Goal: Task Accomplishment & Management: Manage account settings

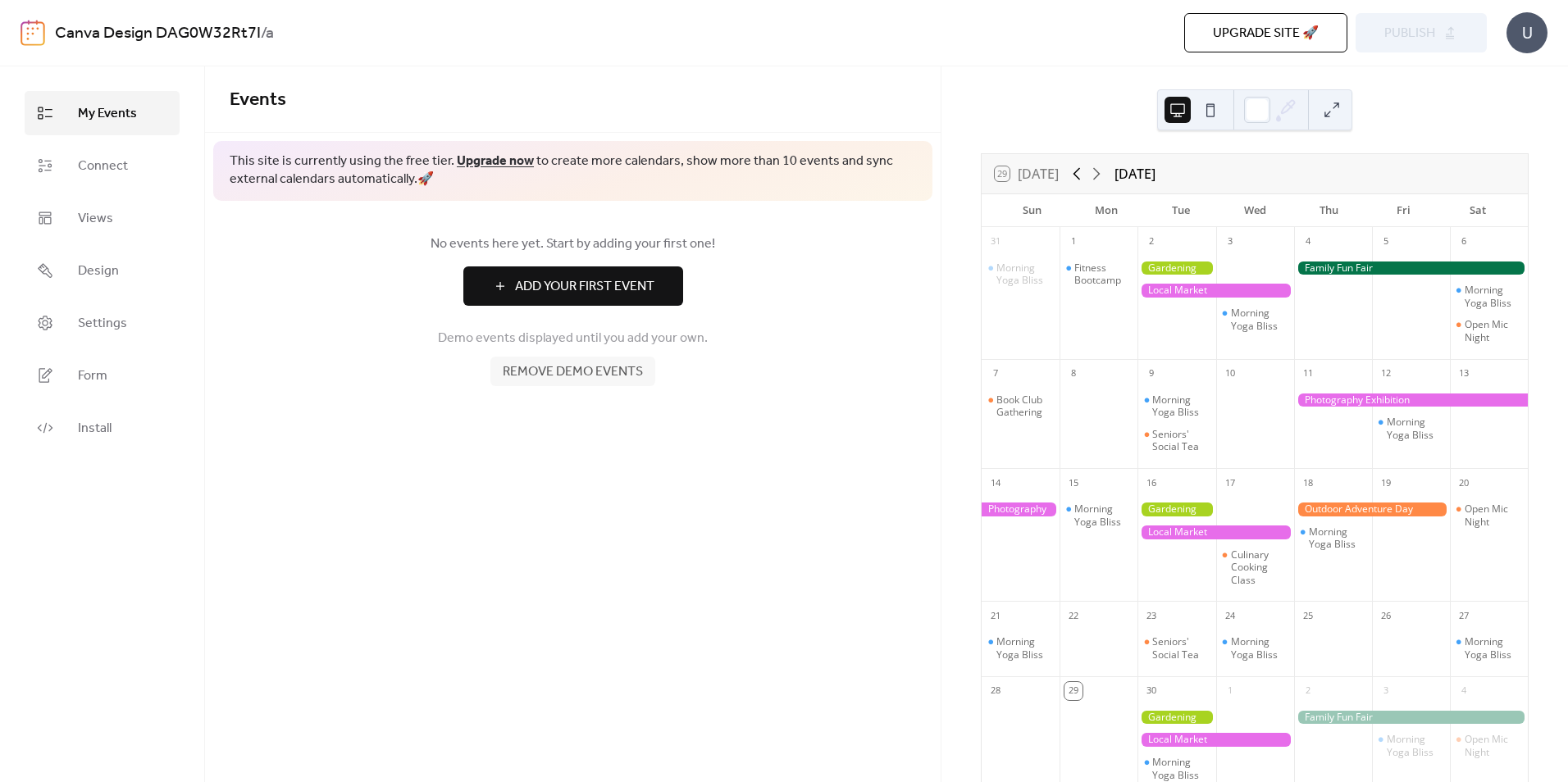
click at [1078, 176] on icon at bounding box center [1077, 174] width 8 height 13
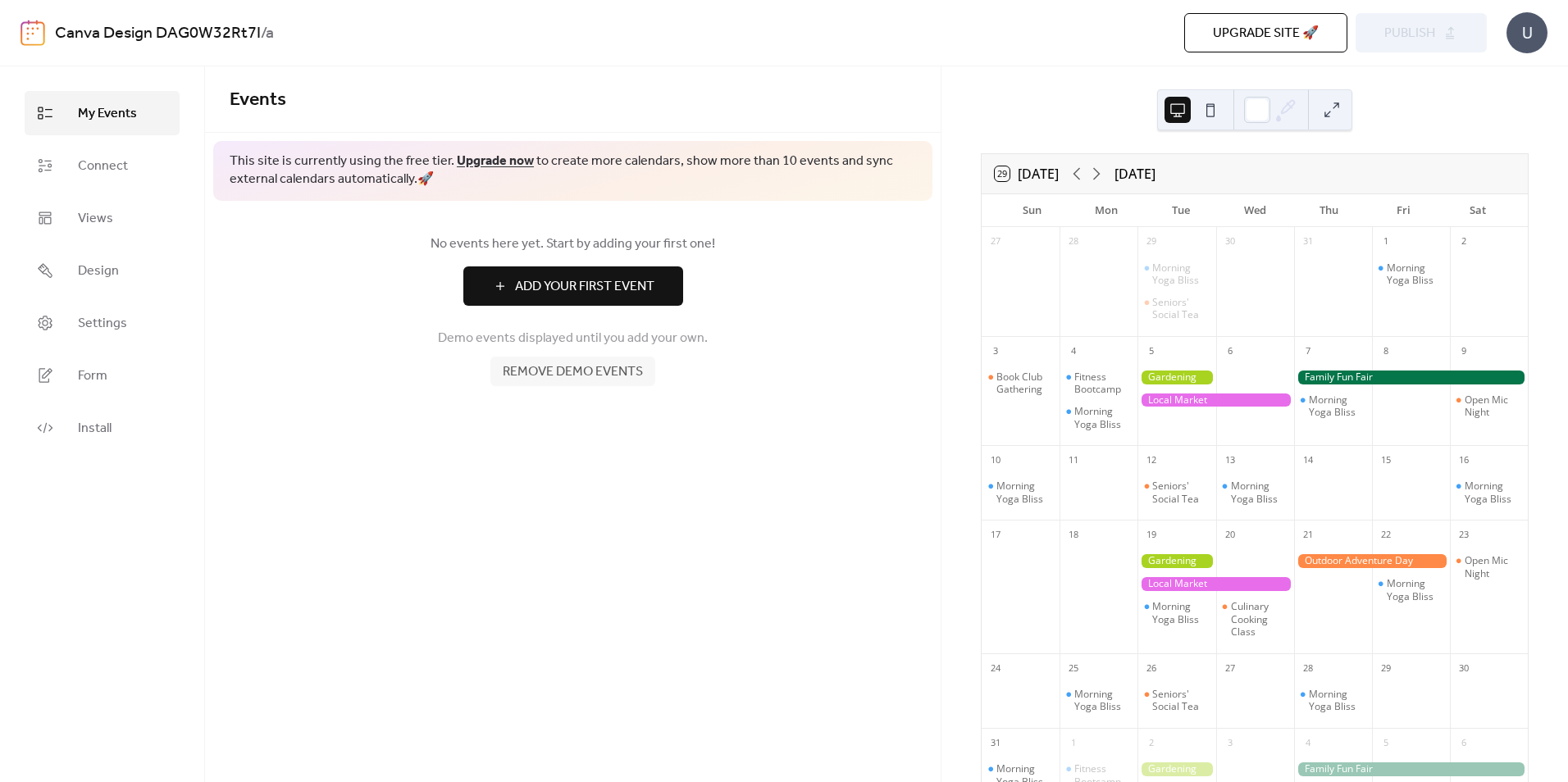
click at [1054, 176] on button "29 [DATE]" at bounding box center [1027, 173] width 76 height 23
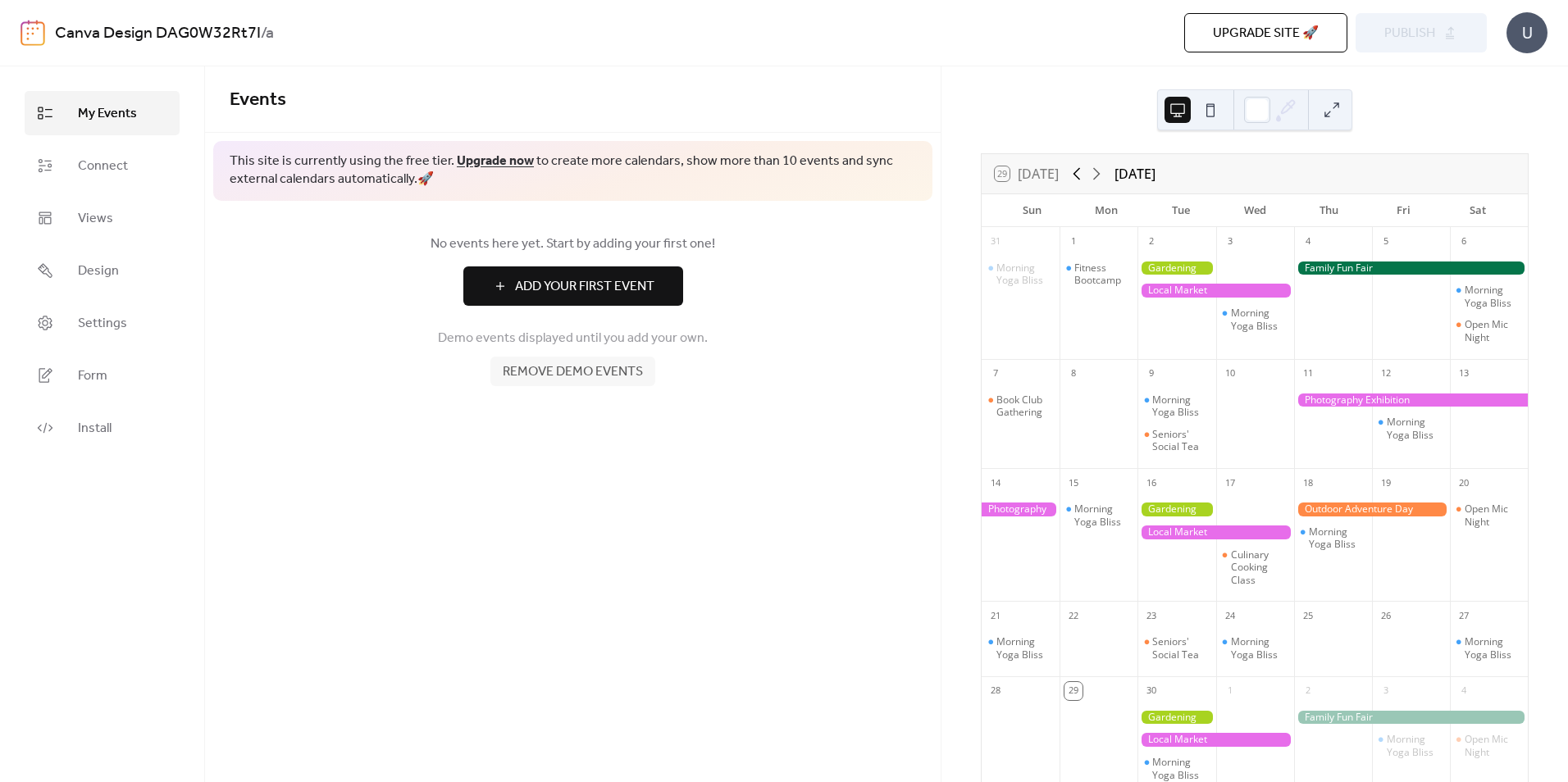
click at [1076, 176] on icon at bounding box center [1076, 173] width 19 height 19
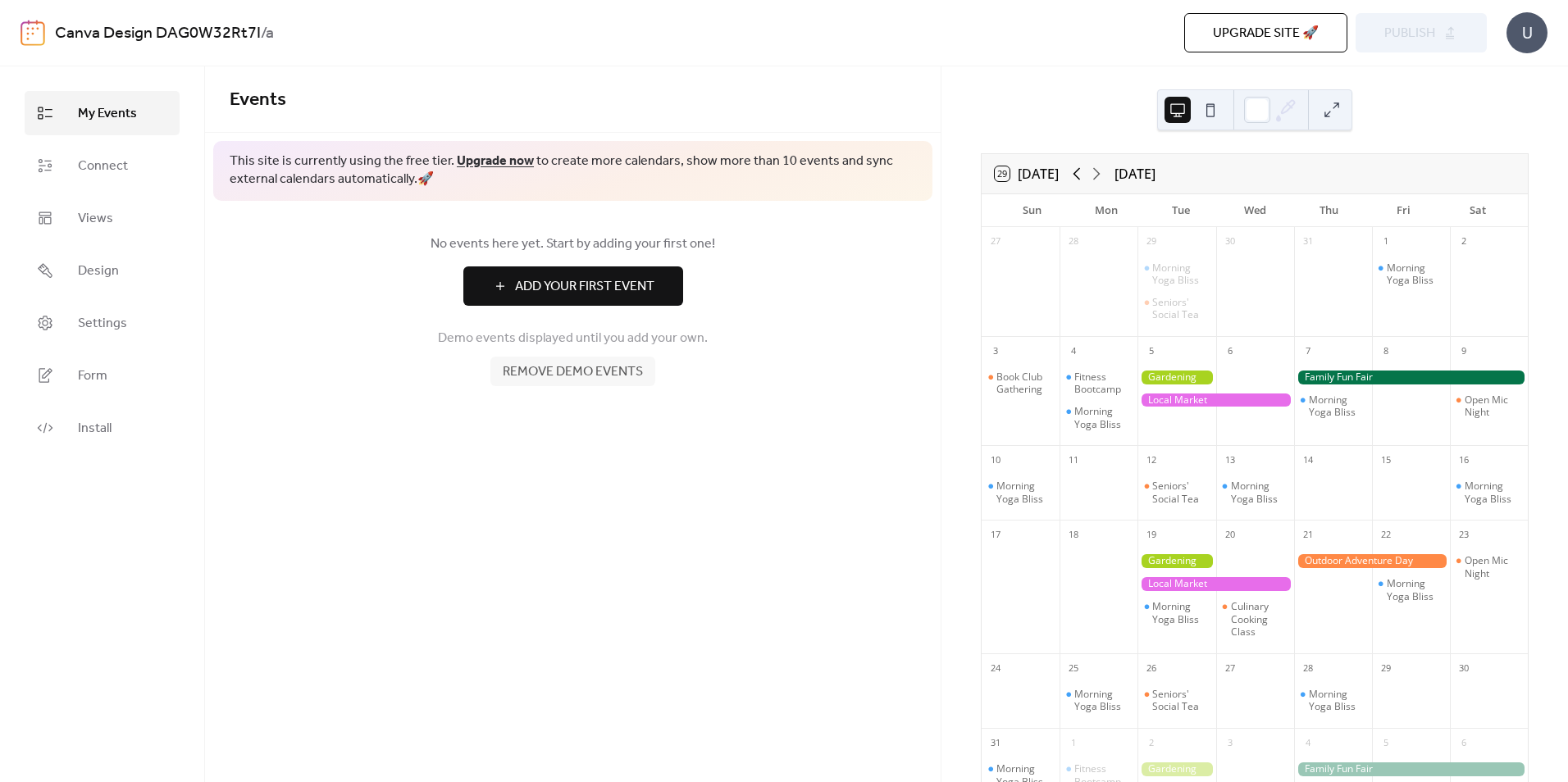
click at [1076, 176] on icon at bounding box center [1076, 173] width 19 height 19
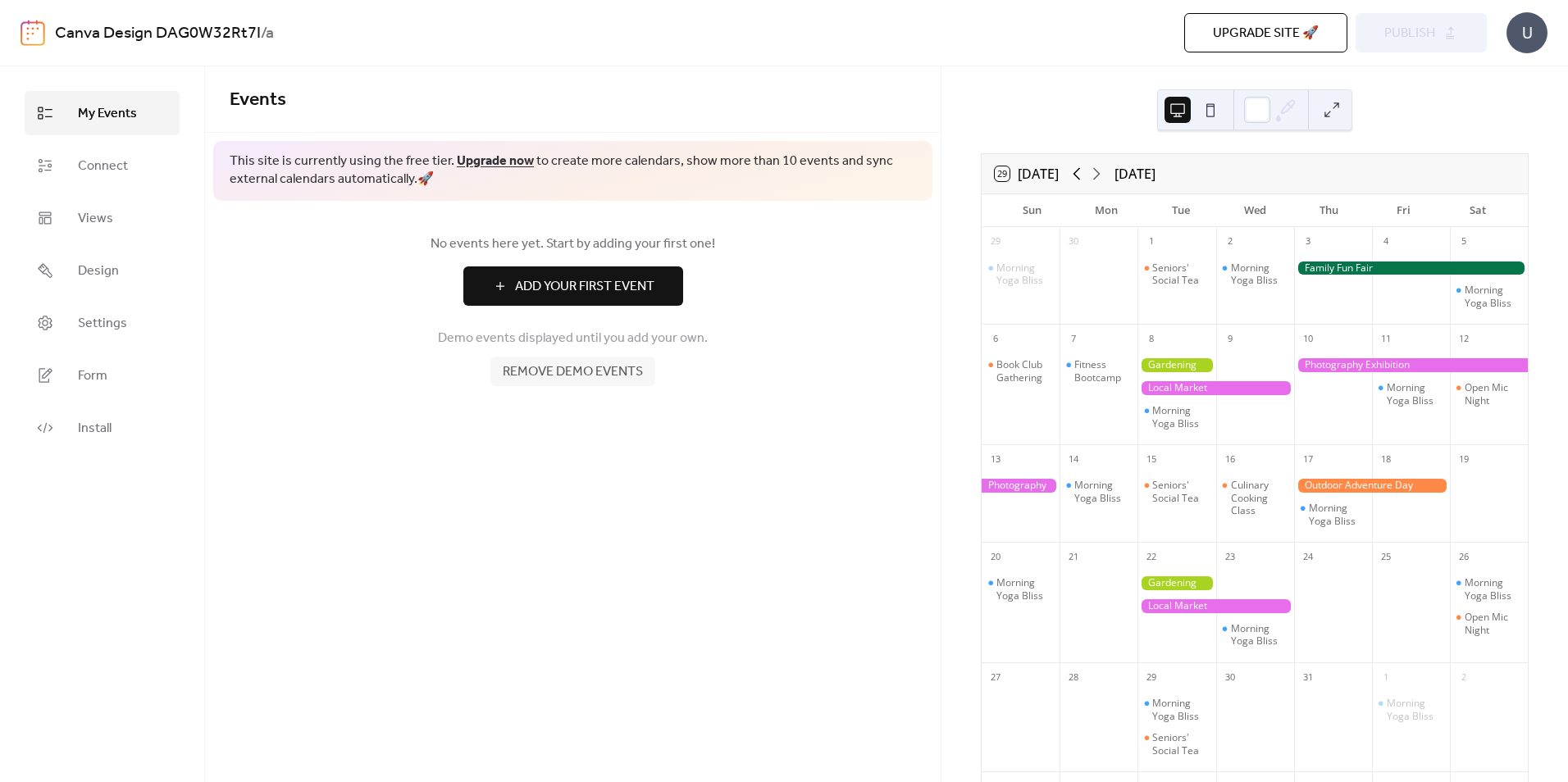
click at [1076, 176] on icon at bounding box center [1076, 173] width 19 height 19
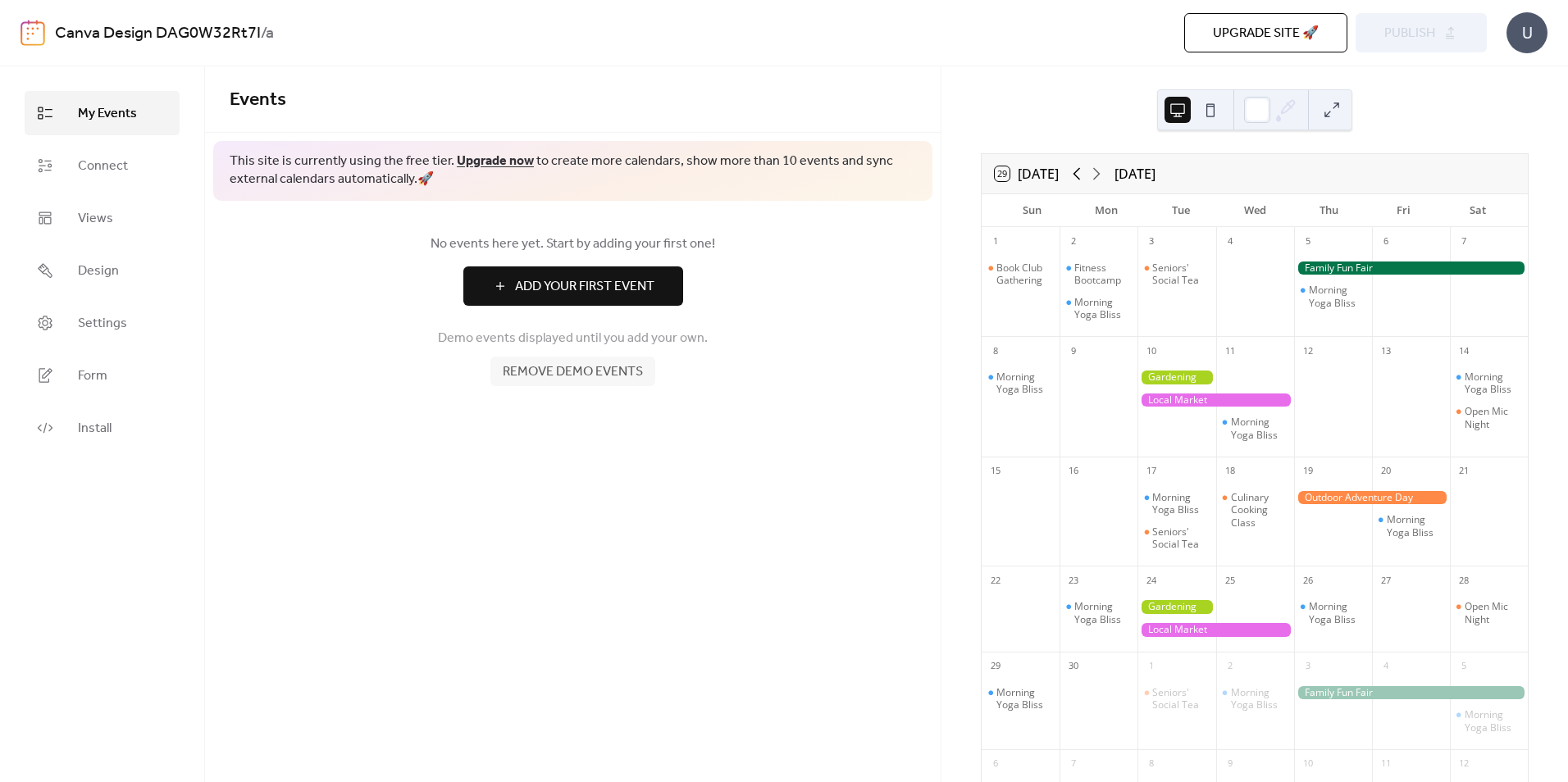
click at [1076, 176] on icon at bounding box center [1076, 173] width 19 height 19
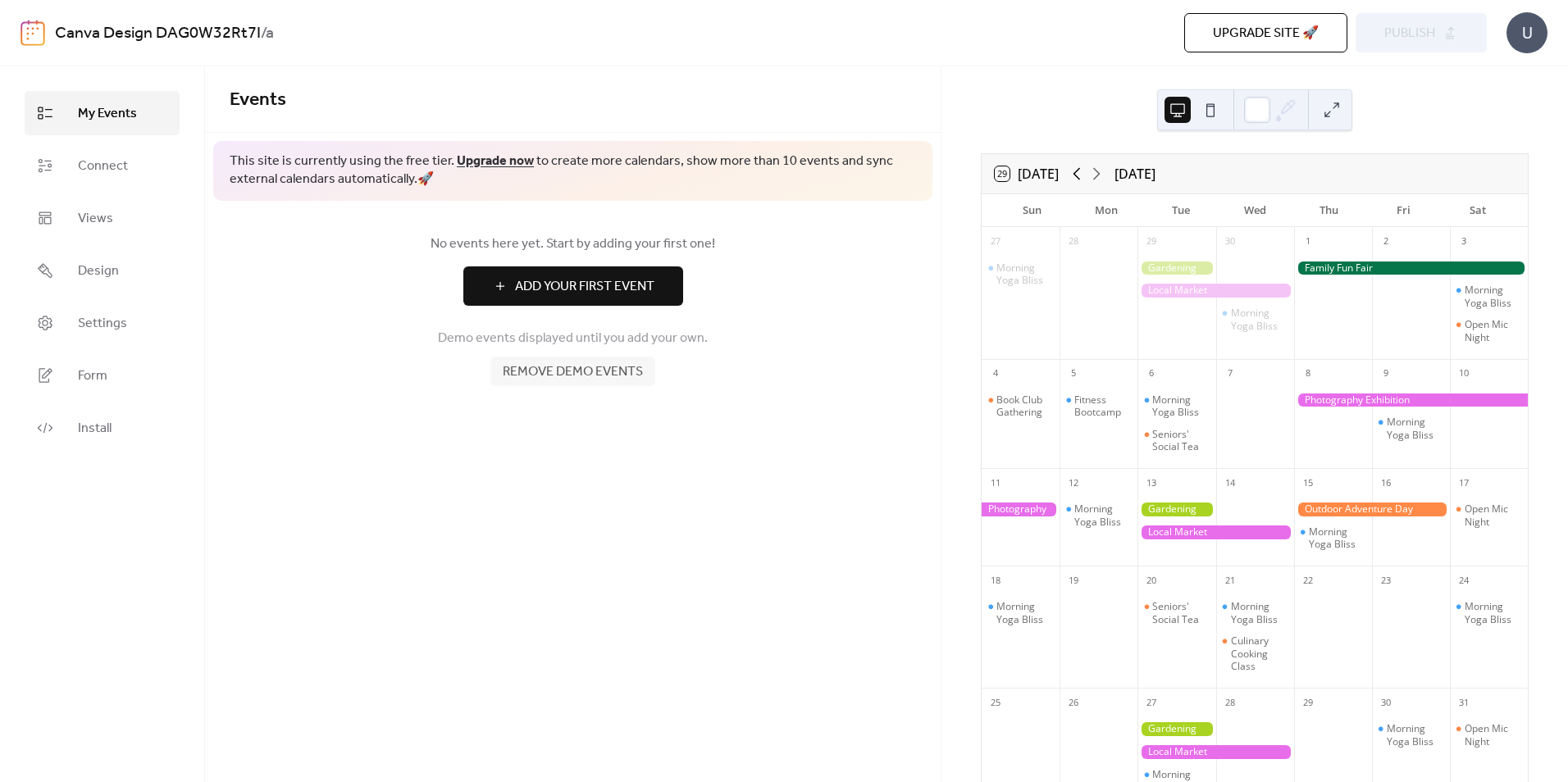
click at [1076, 176] on icon at bounding box center [1076, 173] width 19 height 19
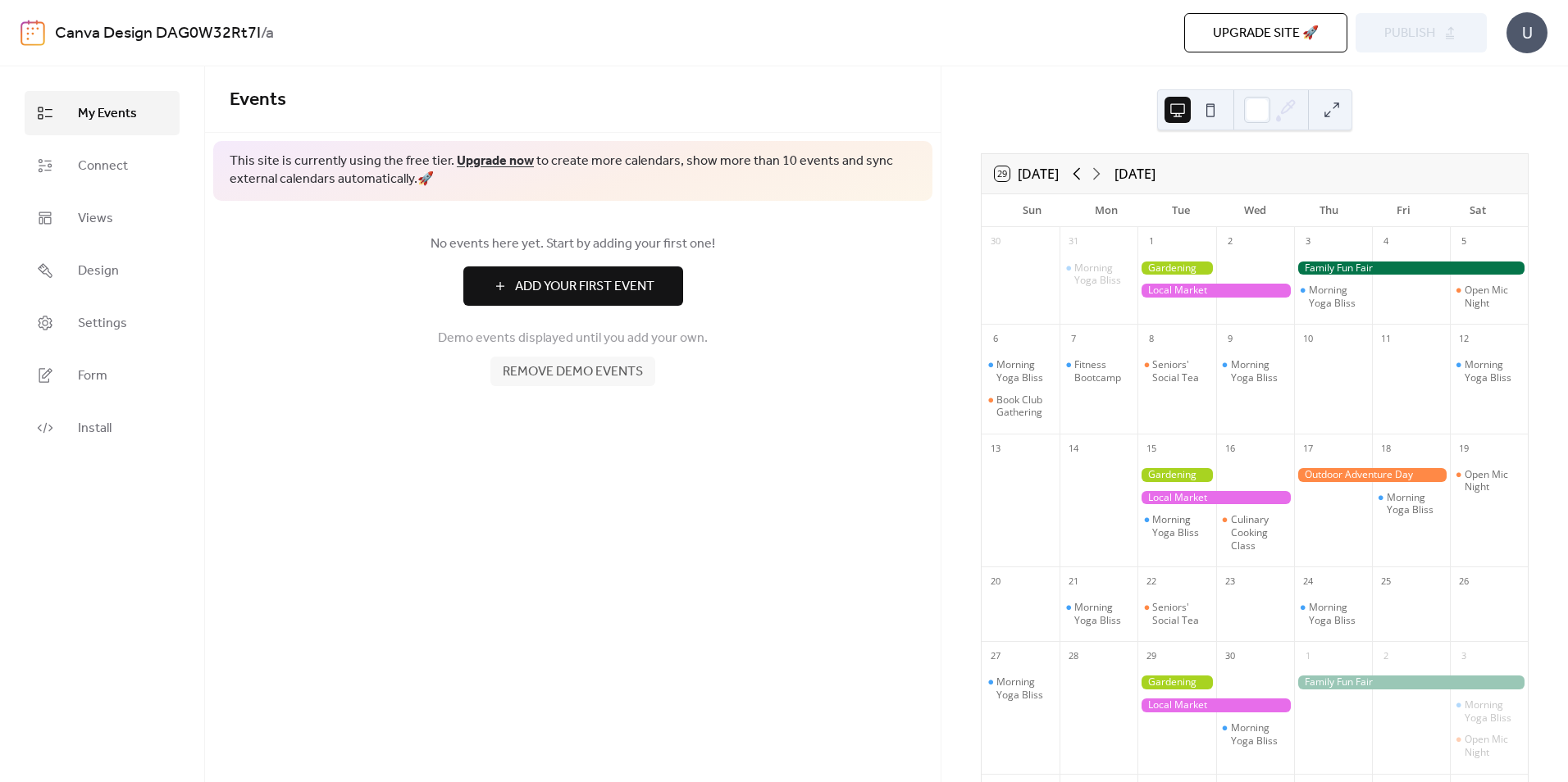
click at [1076, 176] on icon at bounding box center [1076, 173] width 19 height 19
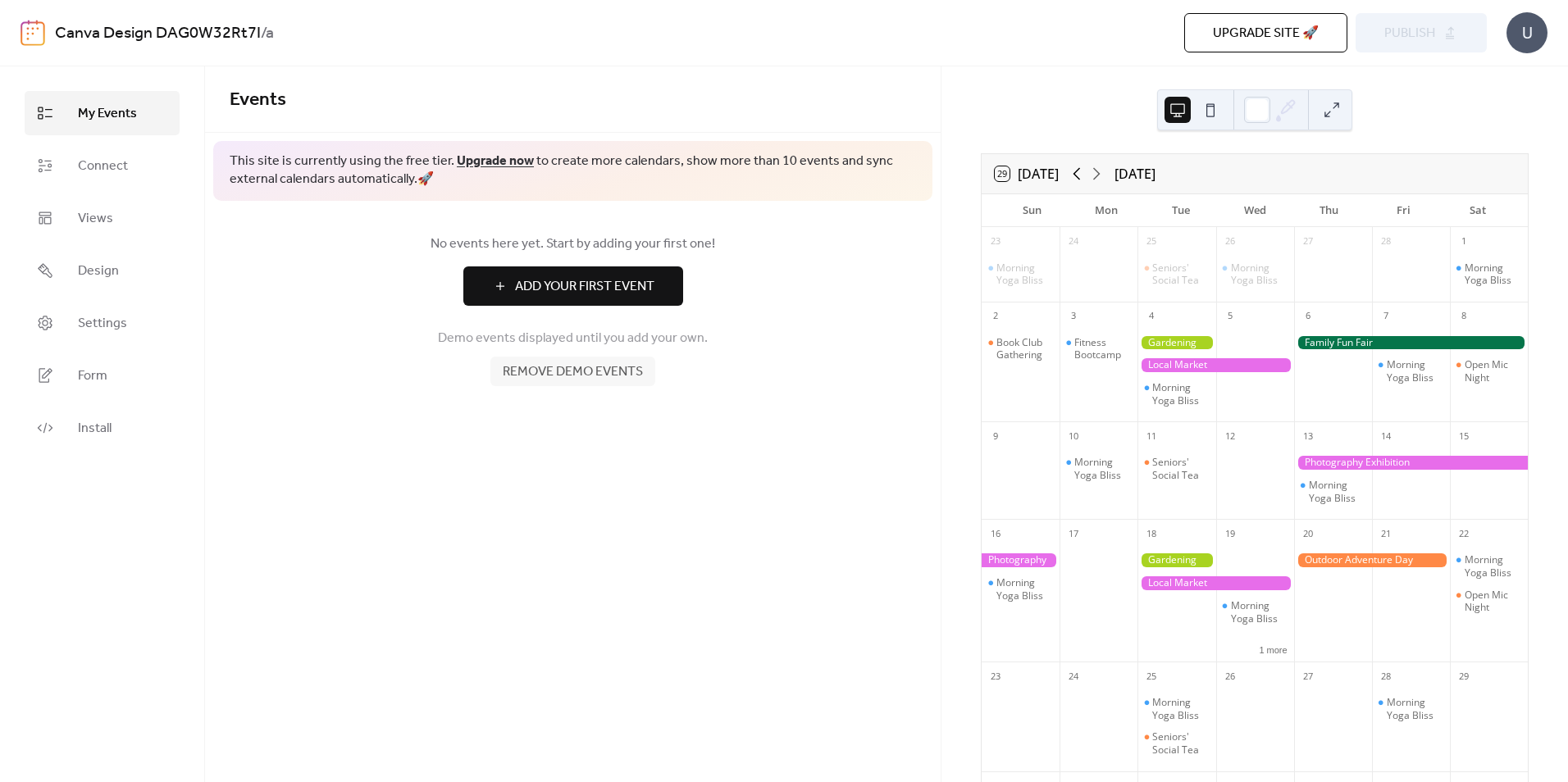
click at [1076, 176] on icon at bounding box center [1076, 173] width 19 height 19
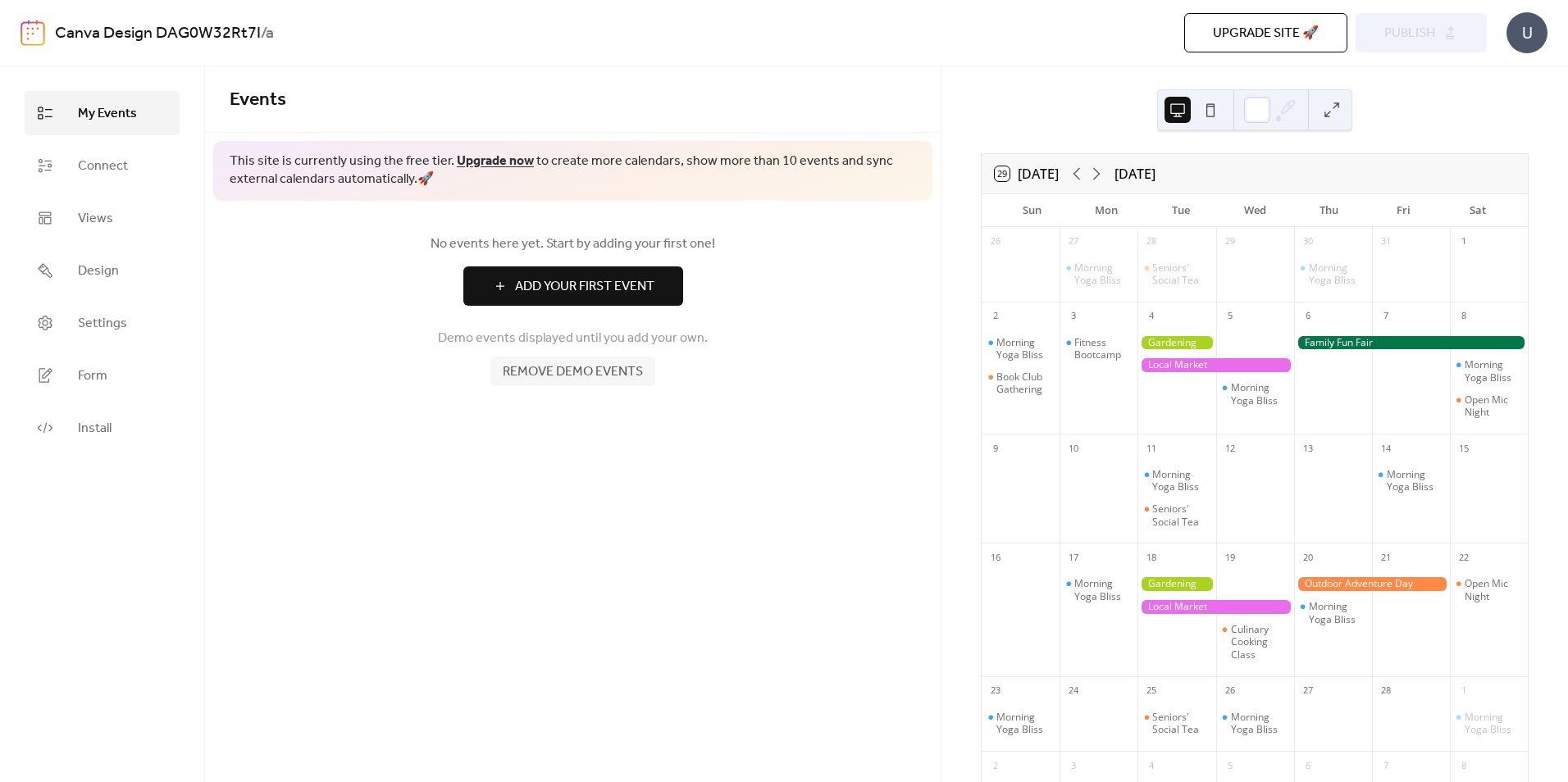
click at [1152, 177] on div "[DATE]" at bounding box center [1134, 173] width 41 height 19
drag, startPoint x: 1152, startPoint y: 177, endPoint x: 1088, endPoint y: 179, distance: 64.0
click at [1088, 179] on icon at bounding box center [1095, 173] width 19 height 19
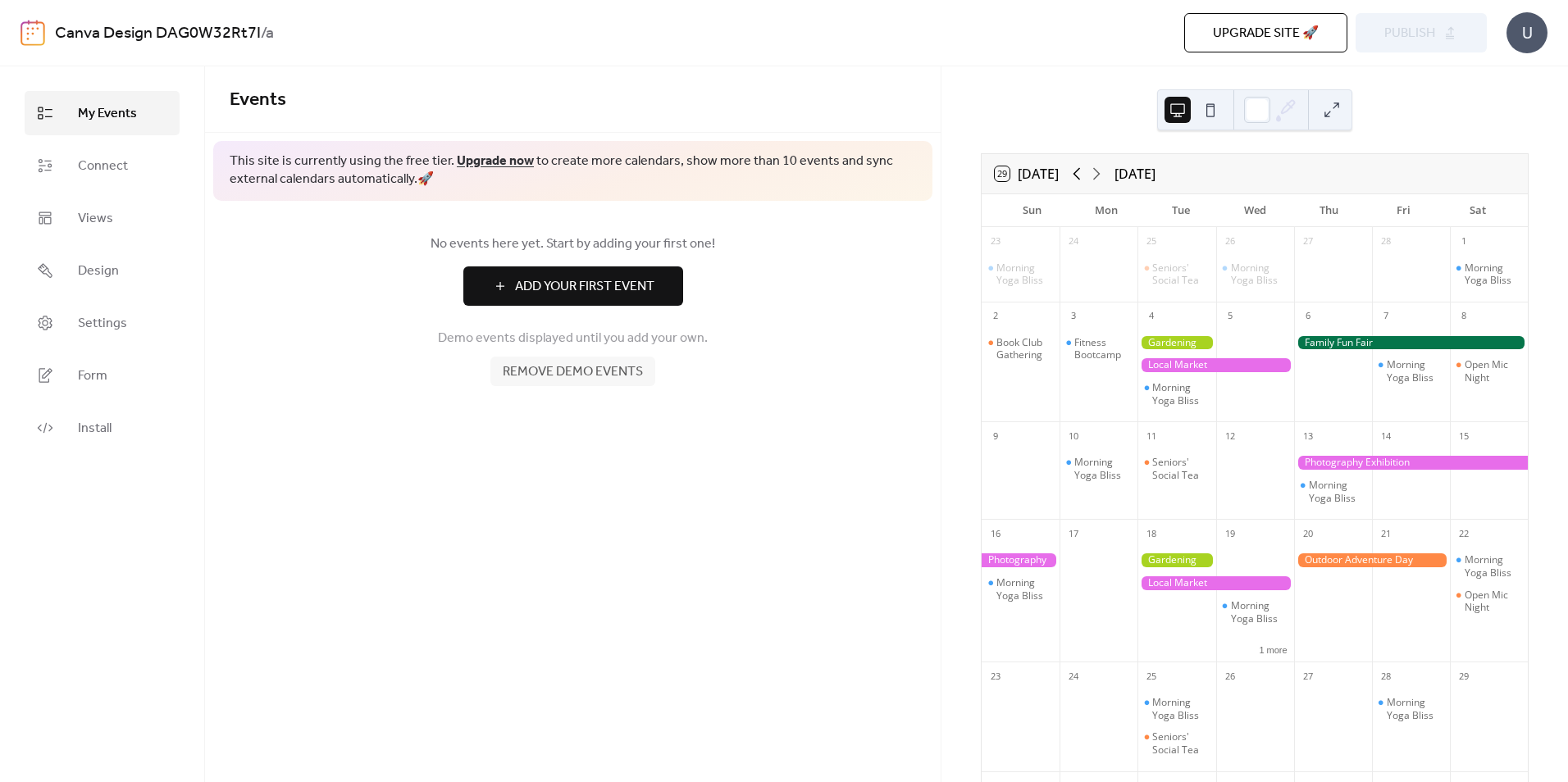
click at [1074, 177] on icon at bounding box center [1076, 173] width 19 height 19
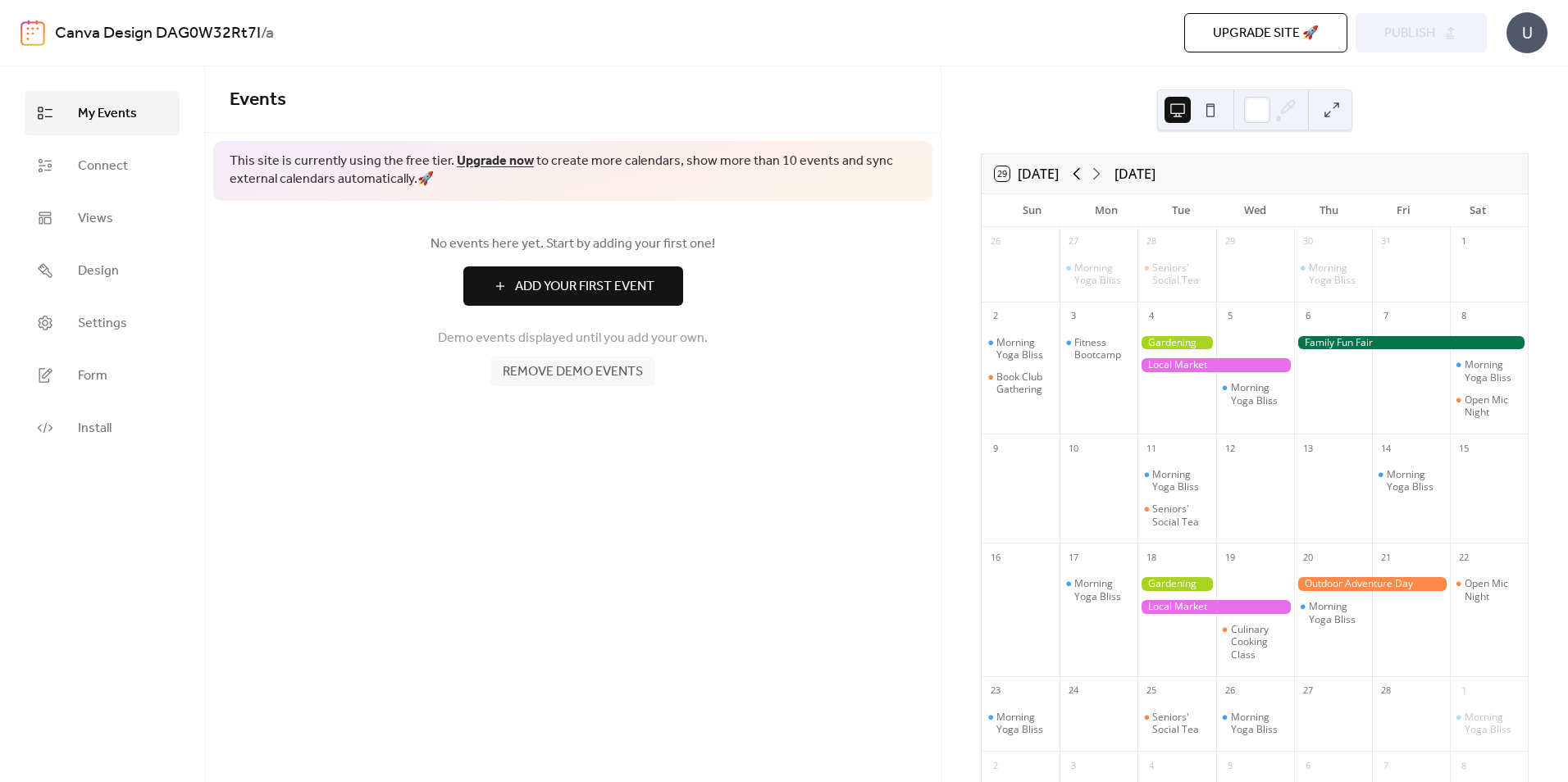
click at [1078, 177] on icon at bounding box center [1077, 174] width 8 height 13
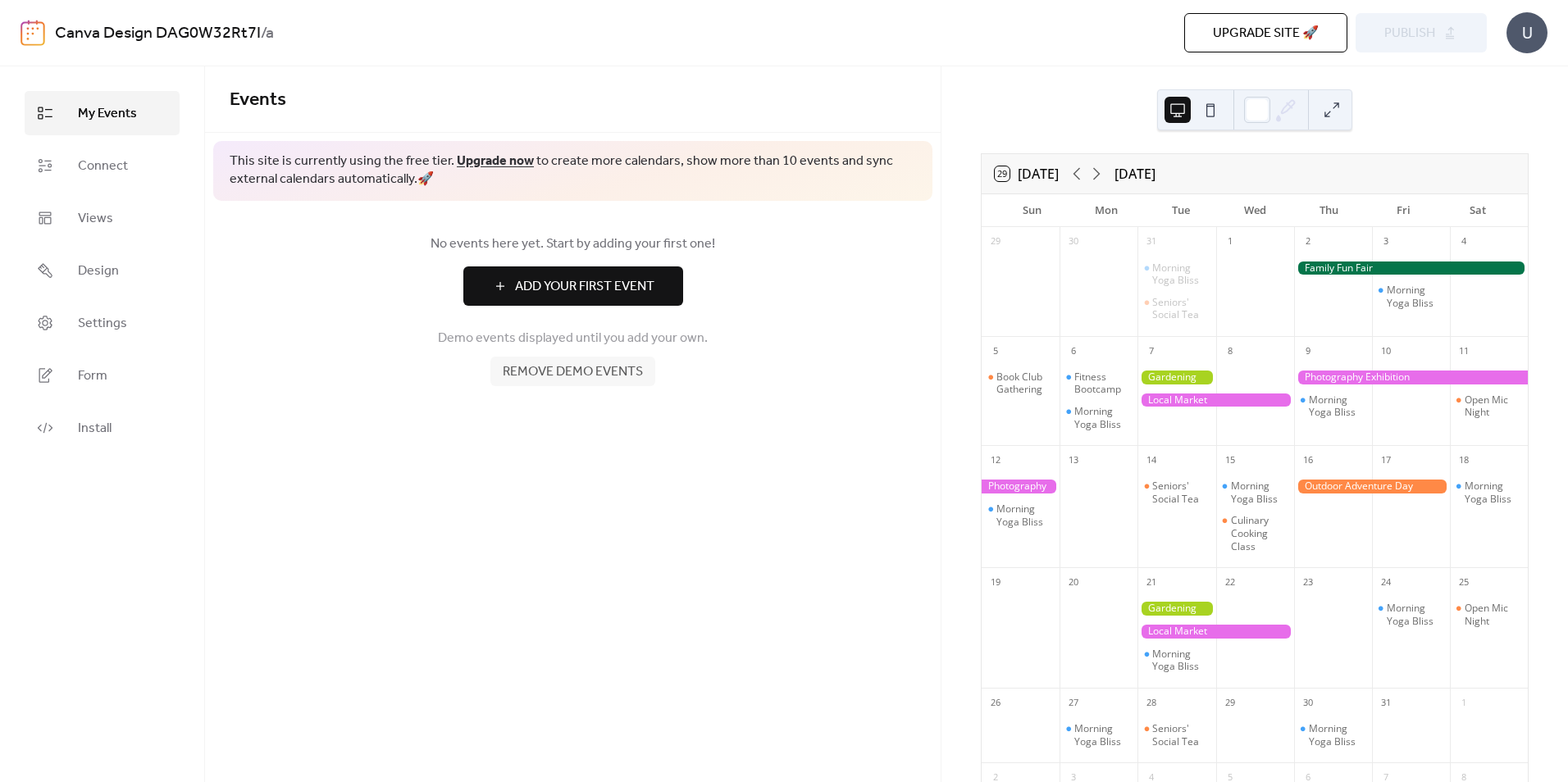
click at [1155, 176] on div "[DATE]" at bounding box center [1134, 173] width 41 height 19
click at [1171, 232] on div "31" at bounding box center [1176, 240] width 78 height 26
click at [1175, 269] on div "Morning Yoga Bliss" at bounding box center [1180, 274] width 56 height 25
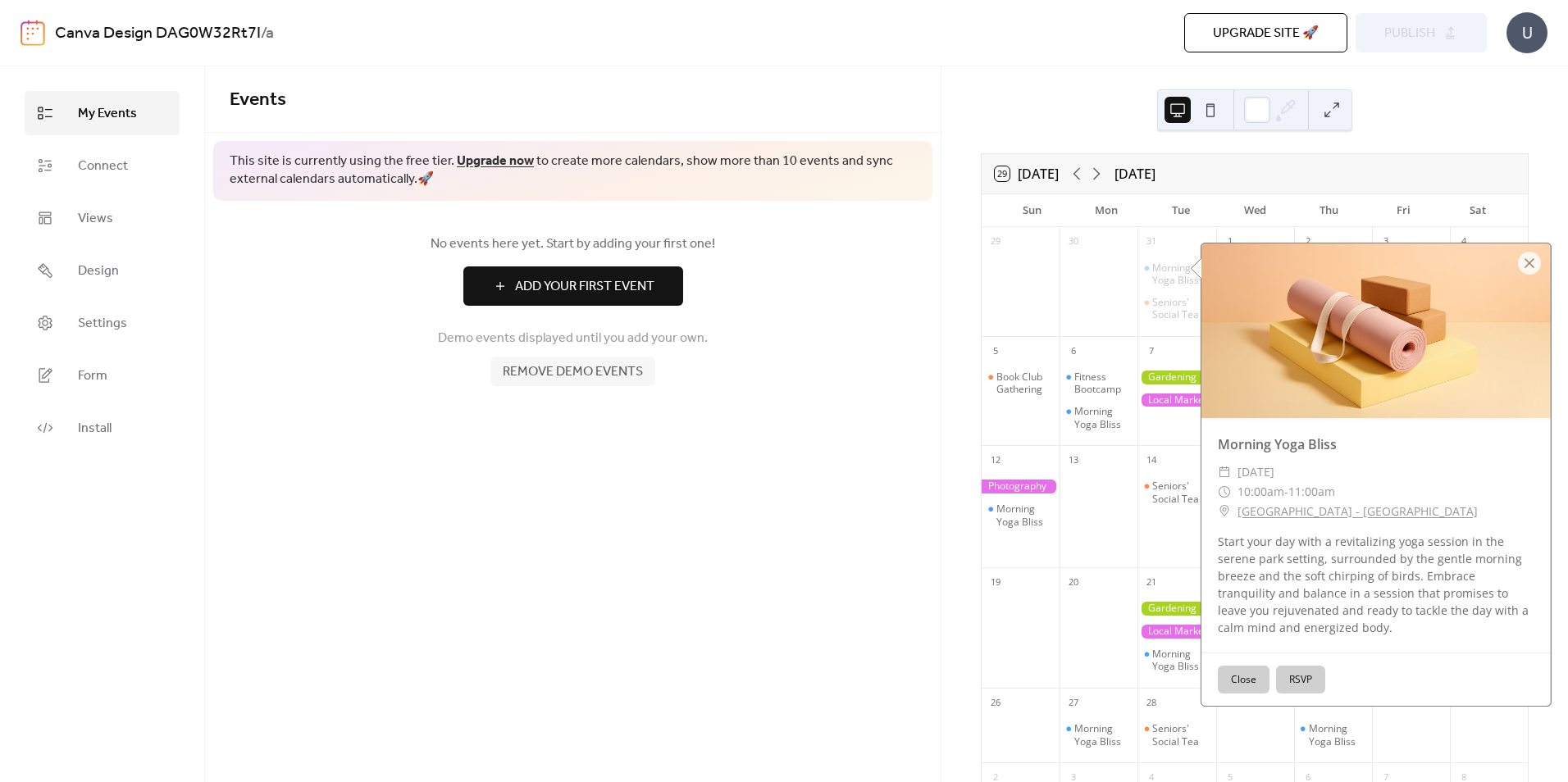
click at [1225, 670] on button "Close" at bounding box center [1243, 679] width 51 height 28
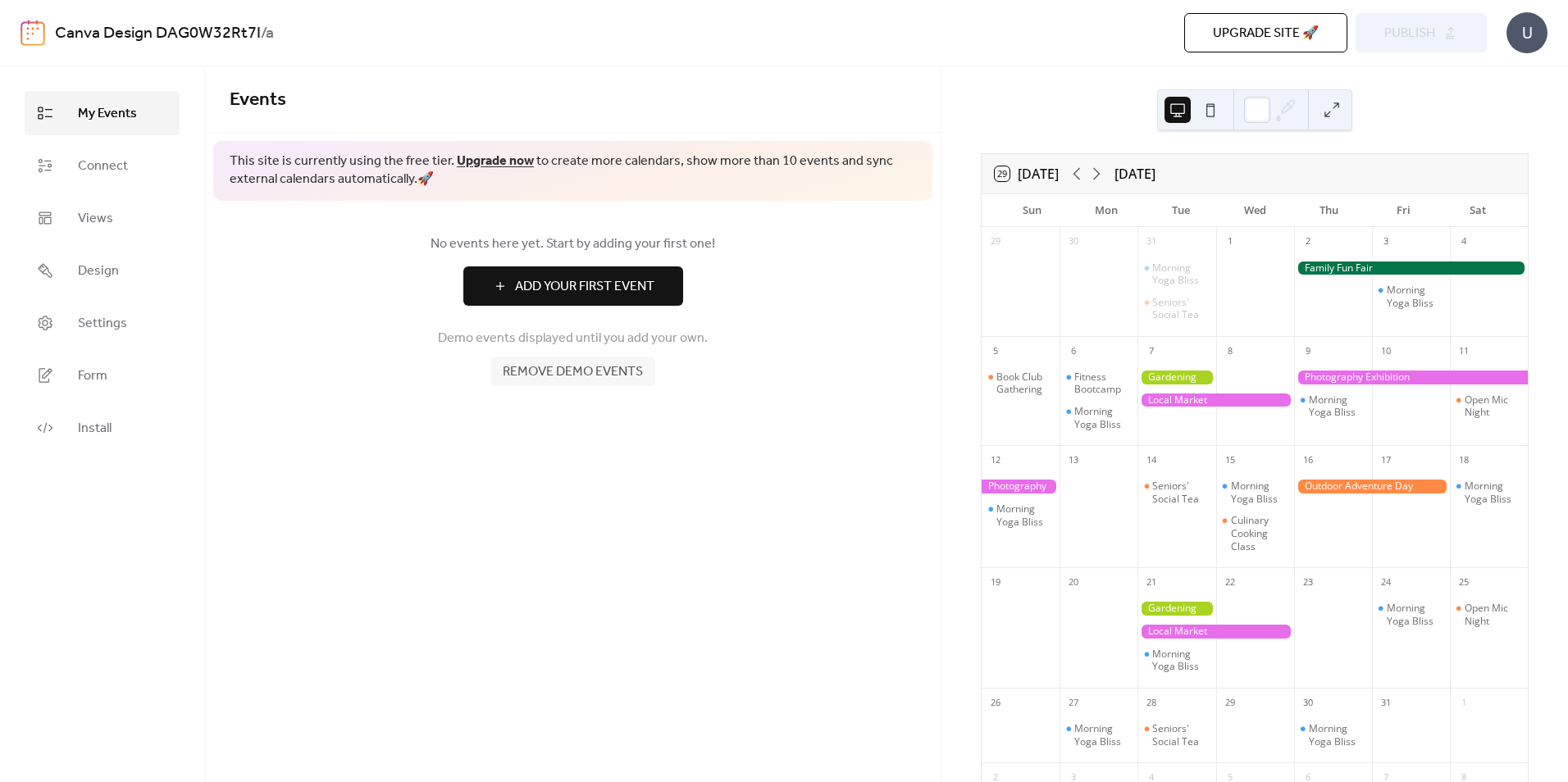
click at [1196, 325] on div "Morning Yoga Bliss Seniors' Social Tea" at bounding box center [1176, 292] width 78 height 77
click at [1192, 314] on div "Seniors' Social Tea" at bounding box center [1180, 309] width 56 height 25
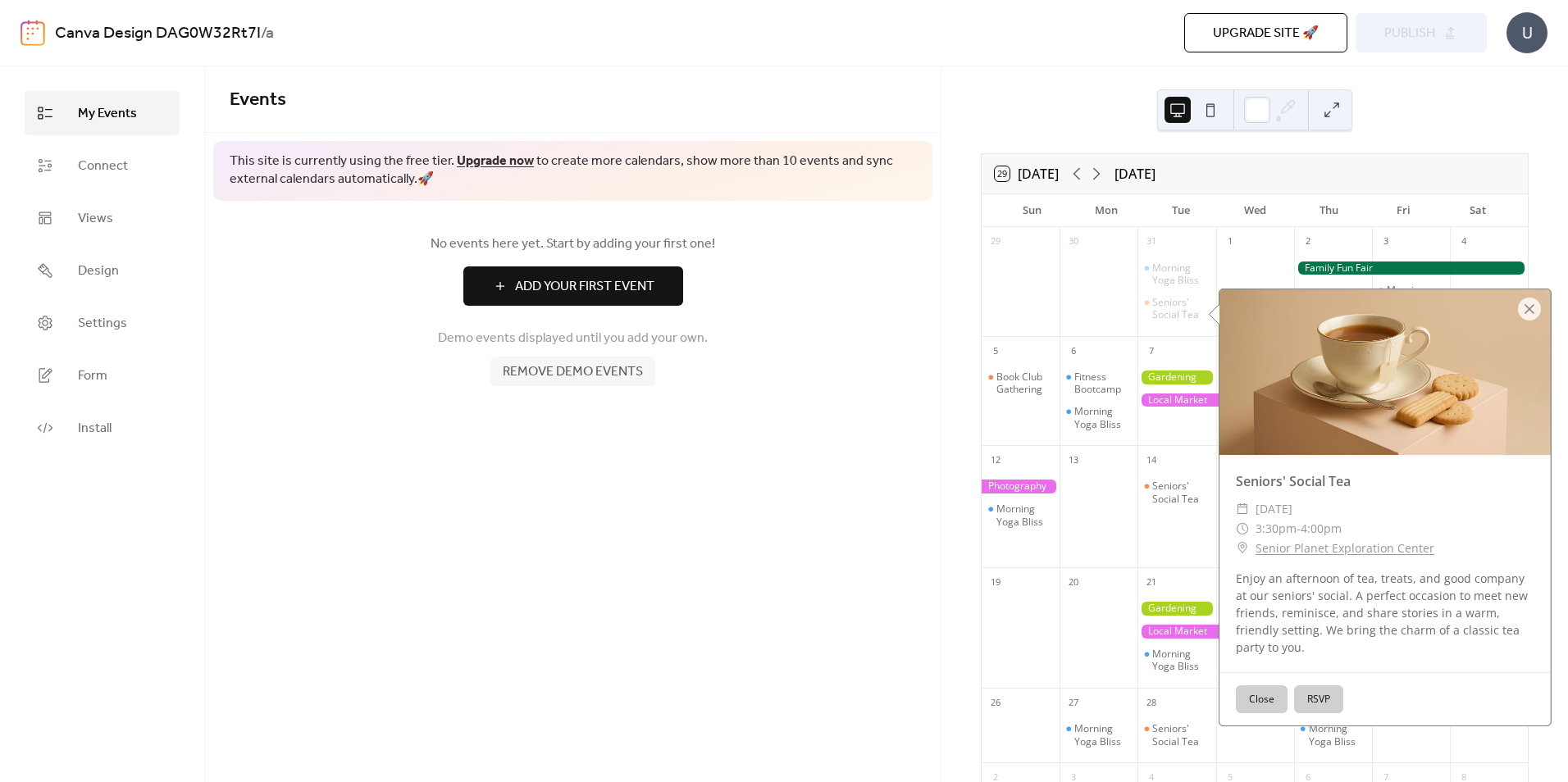
drag, startPoint x: 1181, startPoint y: 309, endPoint x: 1006, endPoint y: 329, distance: 176.1
click at [1006, 329] on div at bounding box center [1020, 292] width 78 height 77
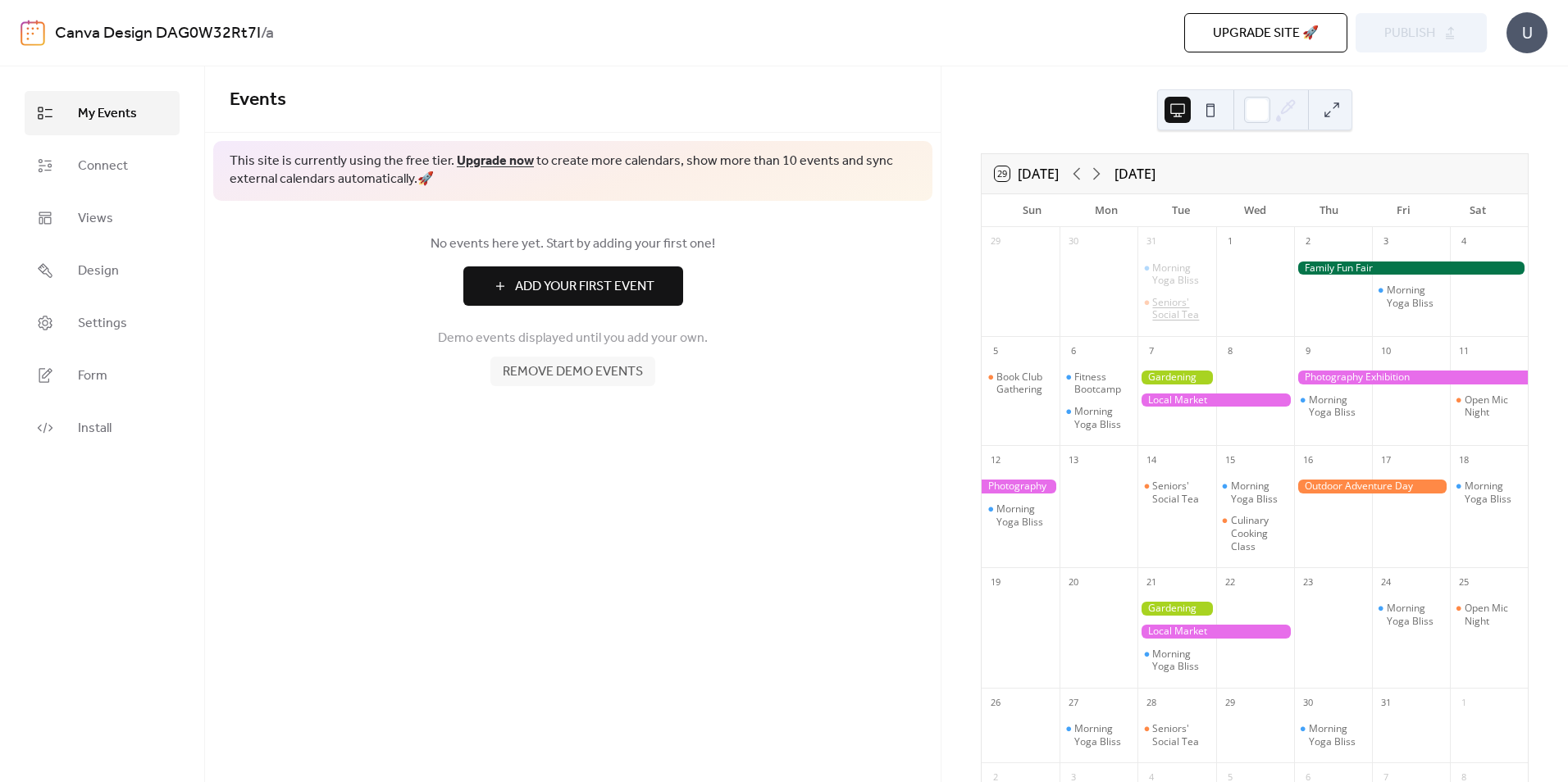
click at [1183, 314] on div "Seniors' Social Tea" at bounding box center [1180, 309] width 56 height 25
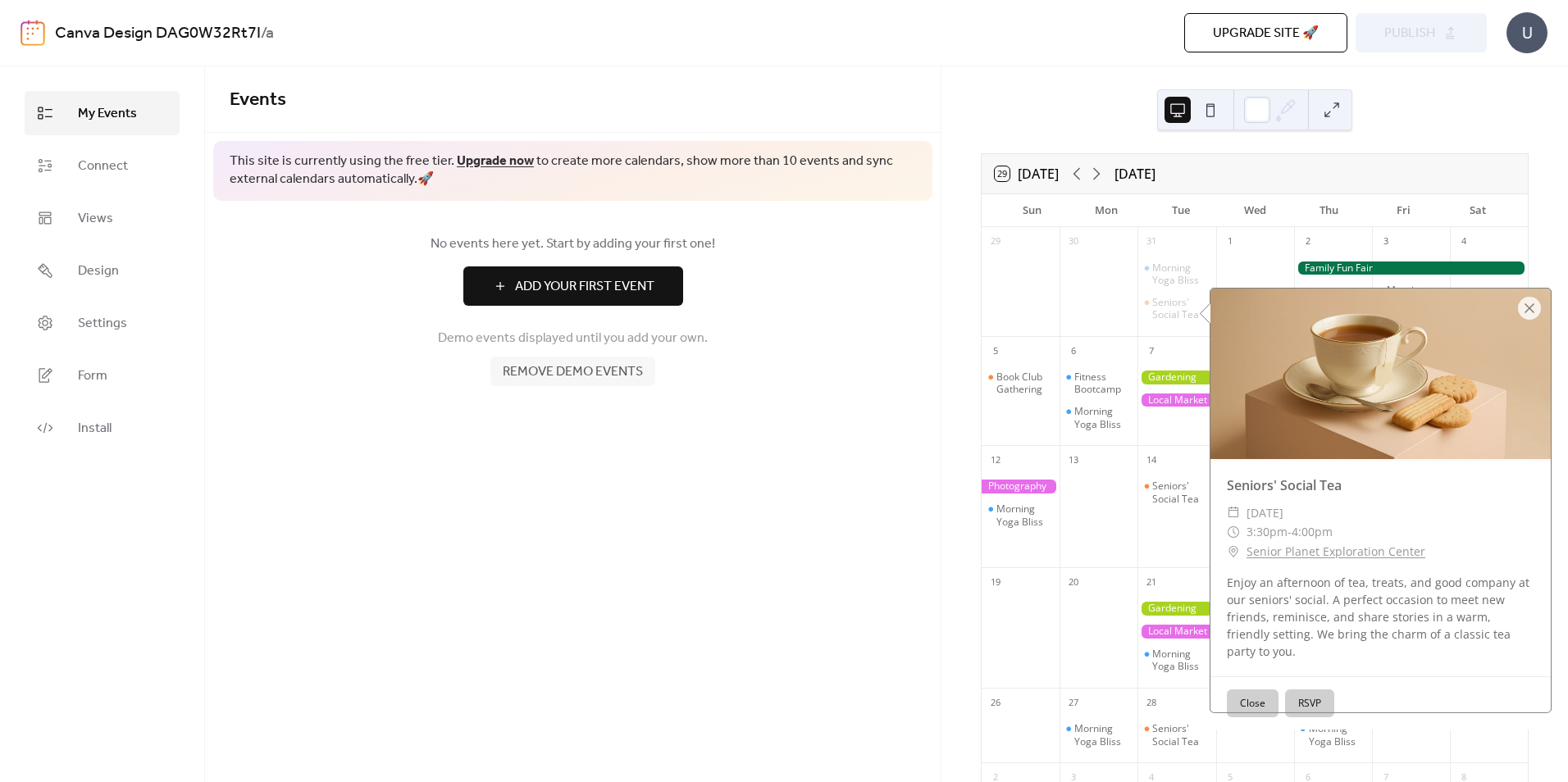
click at [1541, 299] on div at bounding box center [1380, 373] width 341 height 171
click at [1524, 307] on div at bounding box center [1528, 308] width 23 height 23
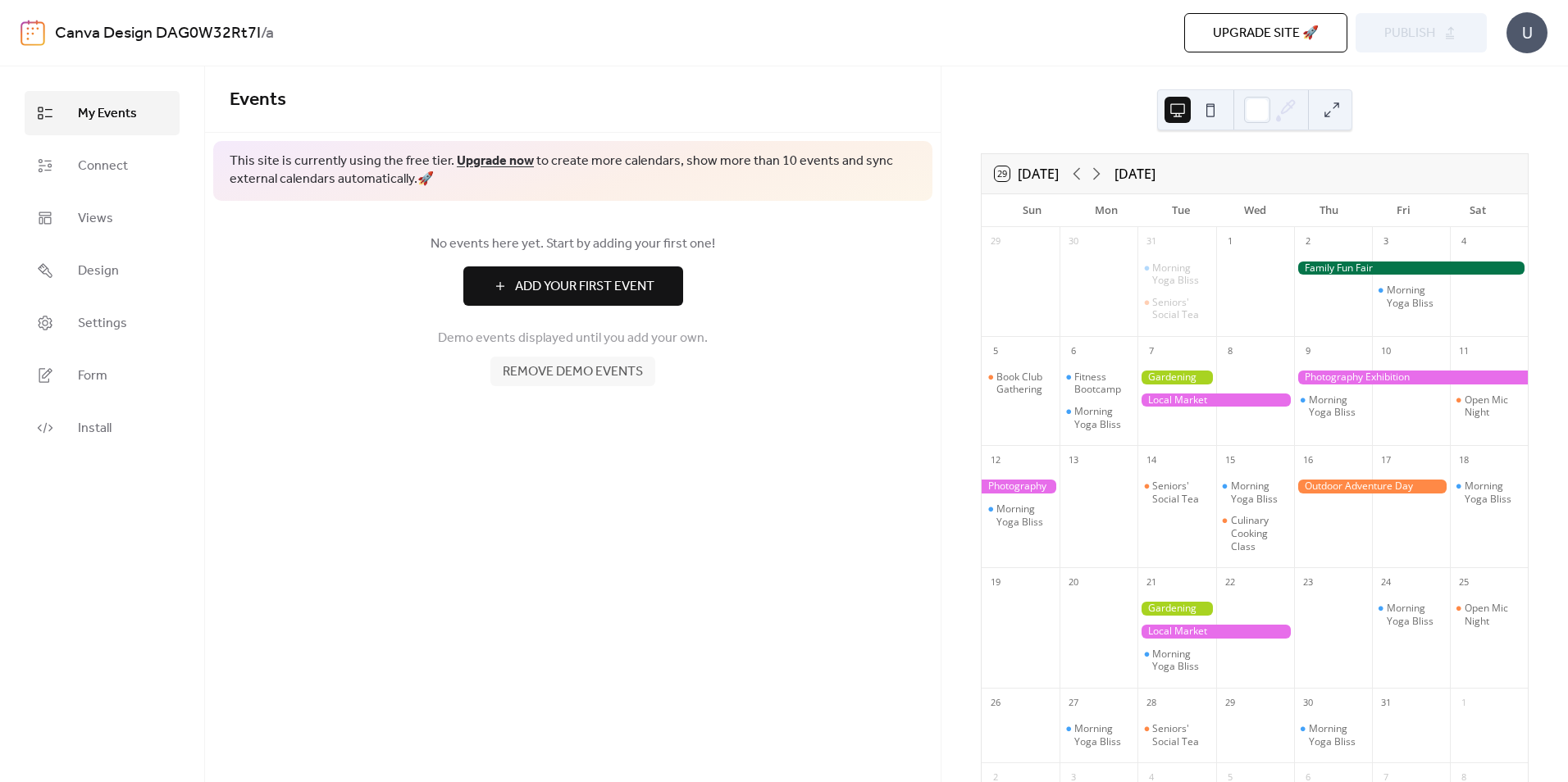
scroll to position [188, 0]
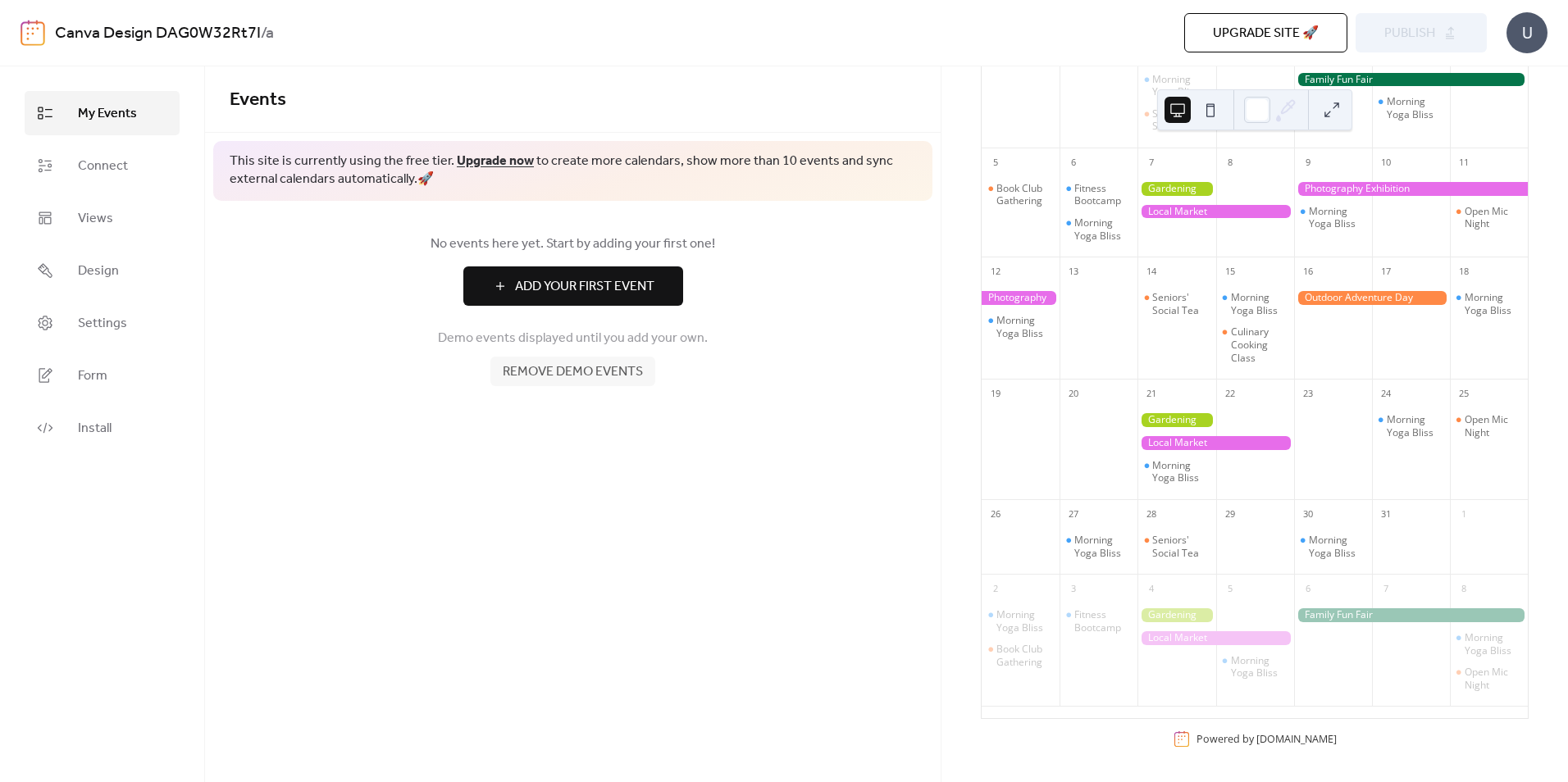
click at [1232, 740] on div "Powered by [DOMAIN_NAME]" at bounding box center [1266, 739] width 140 height 14
click at [584, 367] on span "Remove demo events" at bounding box center [573, 372] width 140 height 19
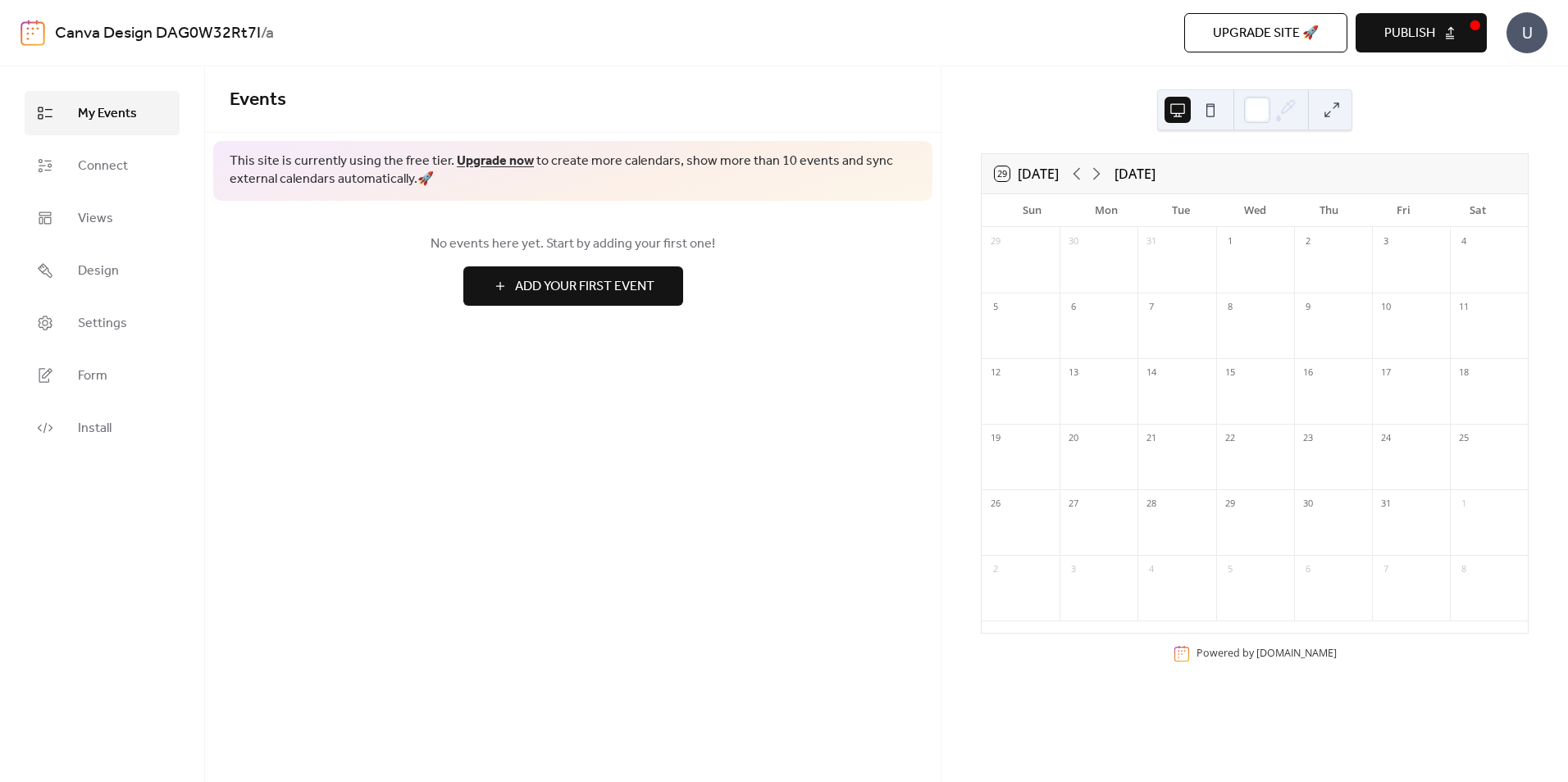
click at [1227, 248] on div "1" at bounding box center [1229, 241] width 18 height 18
drag, startPoint x: 1227, startPoint y: 248, endPoint x: 1308, endPoint y: 246, distance: 81.0
click at [1308, 246] on div "2" at bounding box center [1307, 241] width 18 height 18
click at [1381, 251] on div "3" at bounding box center [1411, 240] width 78 height 26
